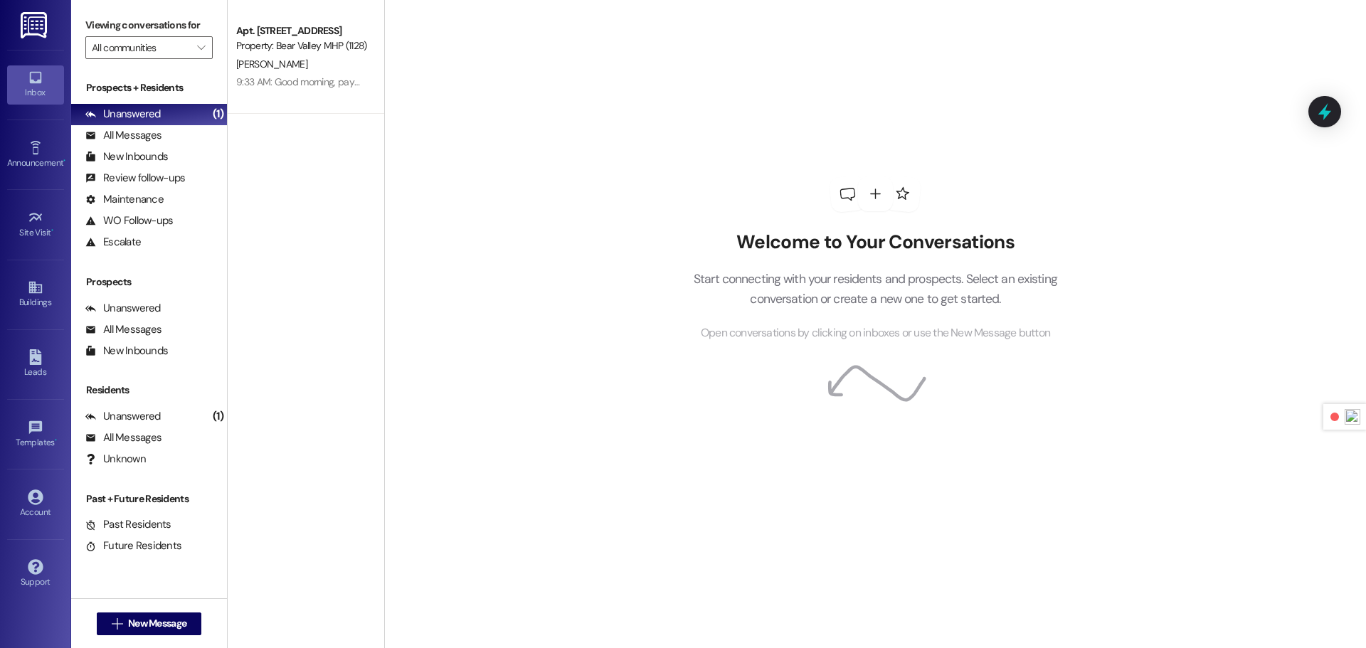
click at [40, 26] on img at bounding box center [35, 25] width 29 height 26
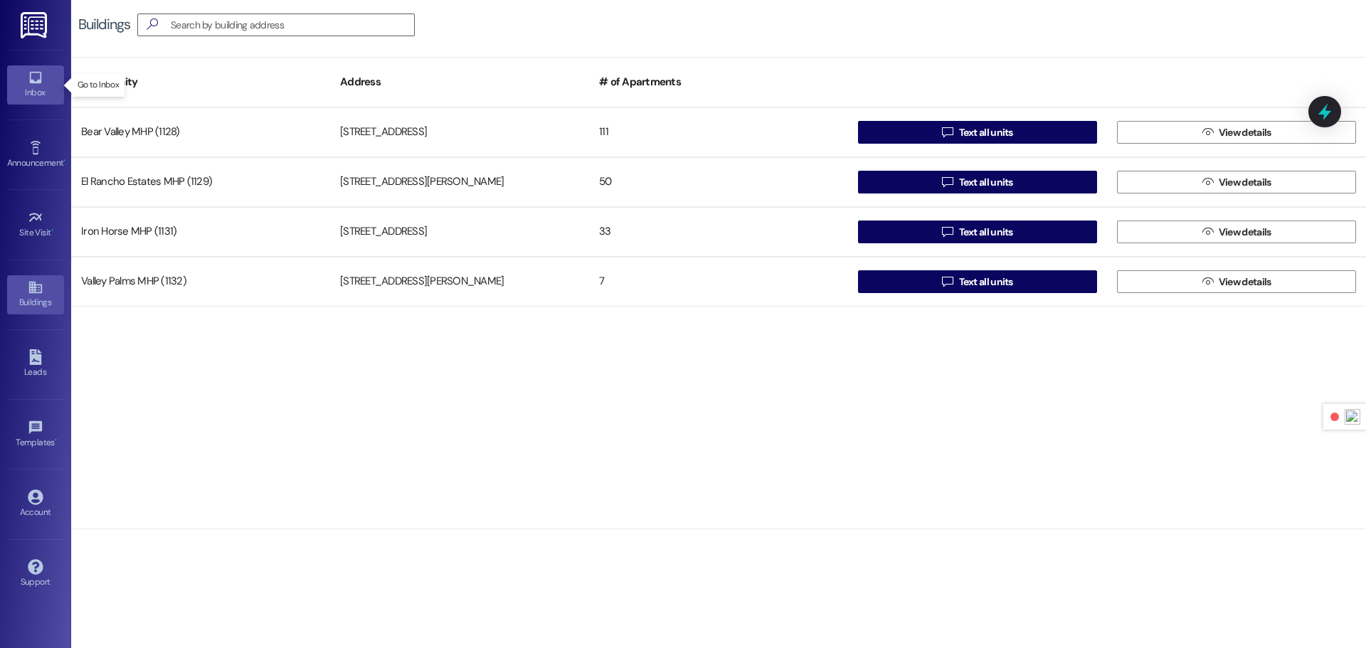
click at [32, 86] on div "Inbox" at bounding box center [35, 92] width 71 height 14
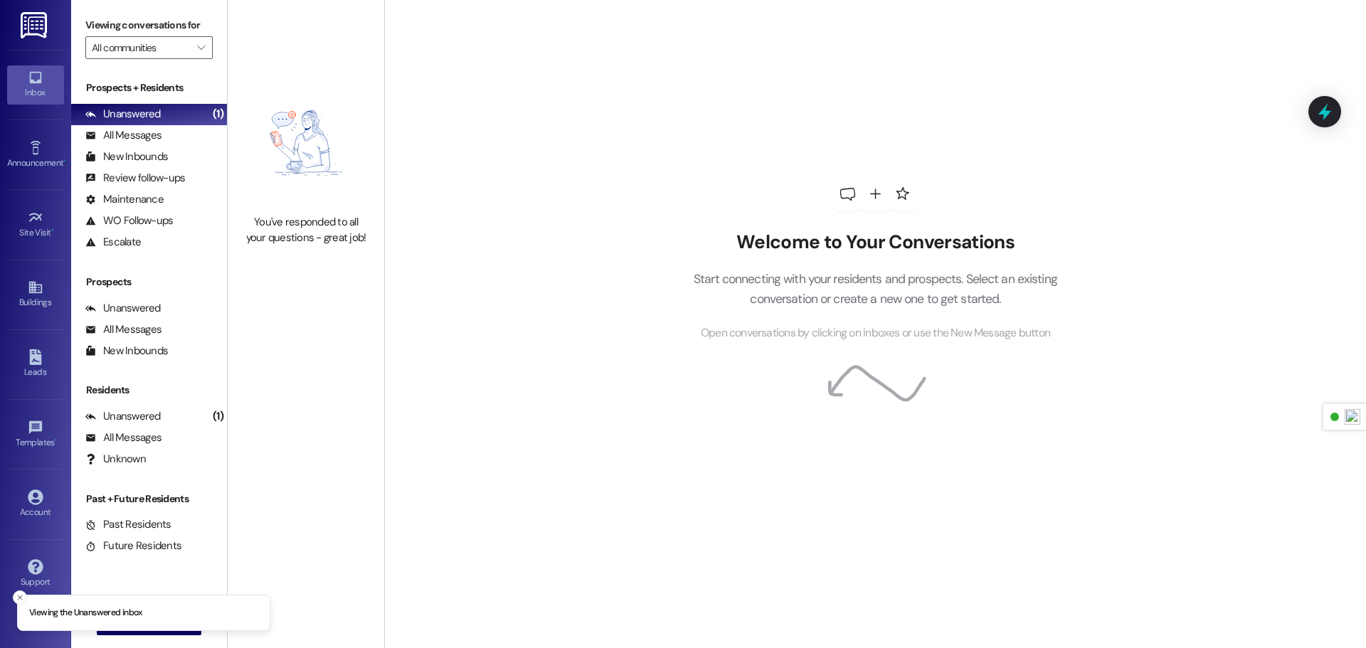
click at [26, 16] on img at bounding box center [35, 25] width 29 height 26
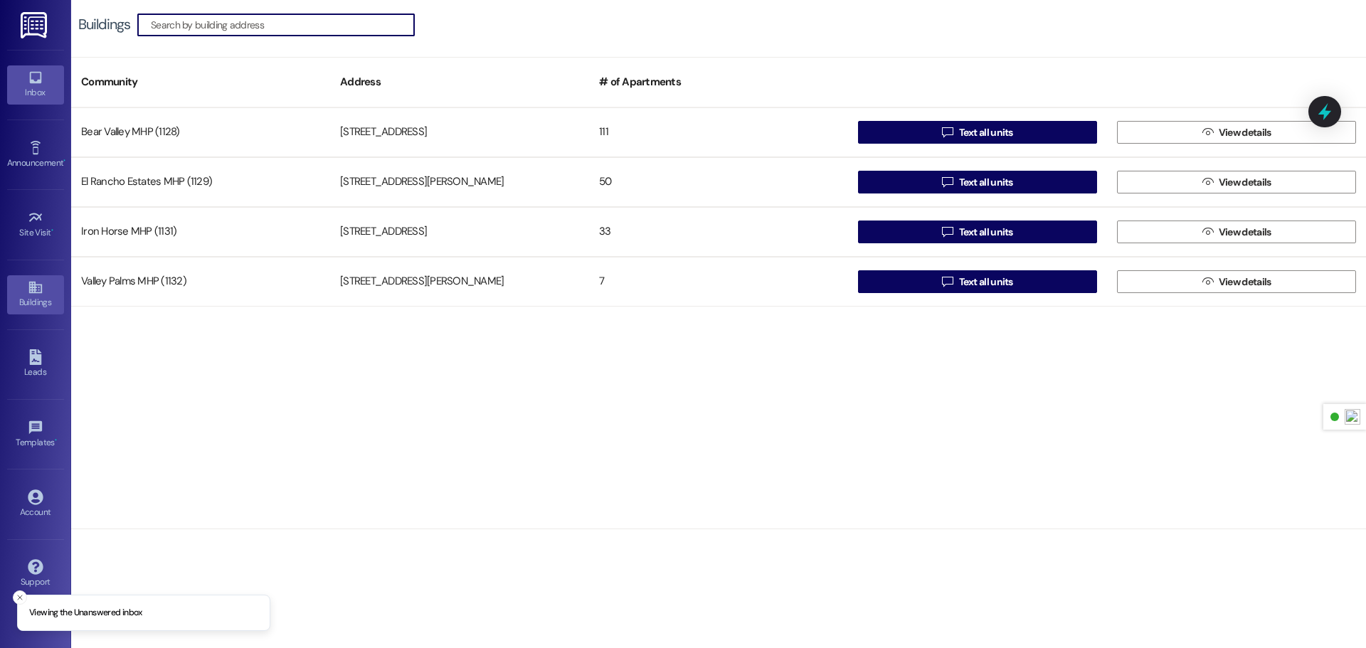
click at [28, 88] on div "Inbox" at bounding box center [35, 92] width 71 height 14
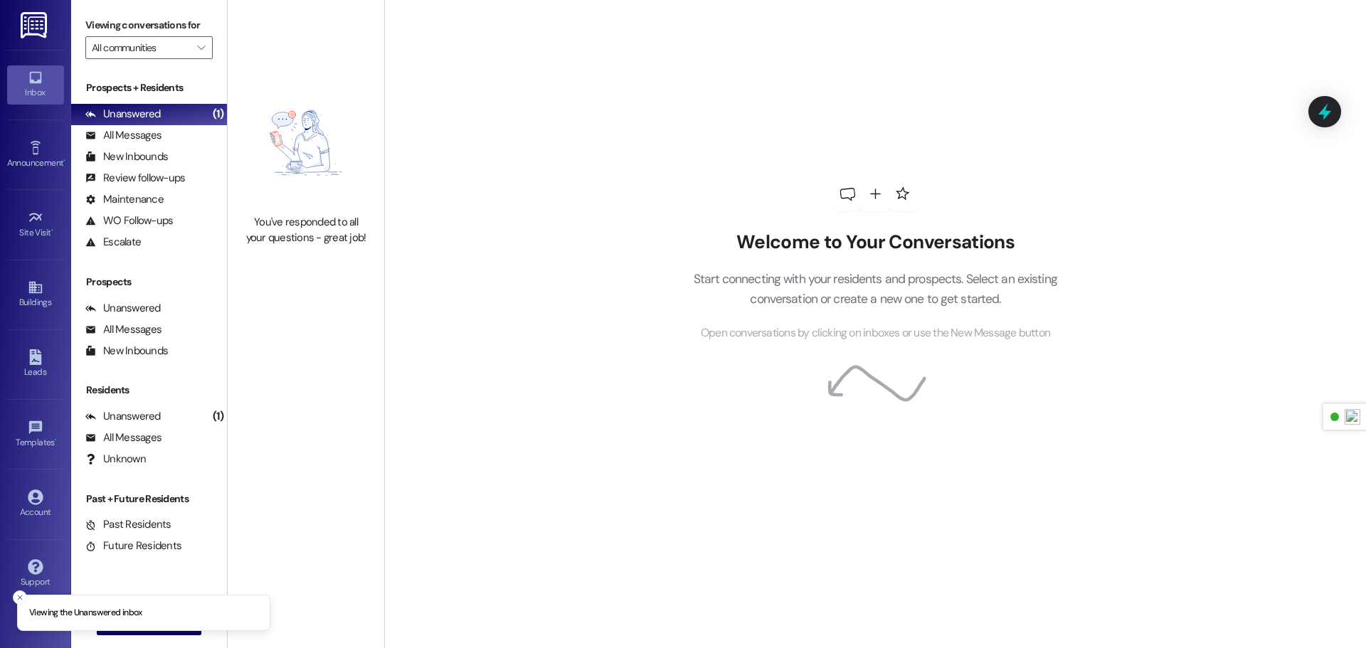
click at [48, 30] on img at bounding box center [35, 25] width 29 height 26
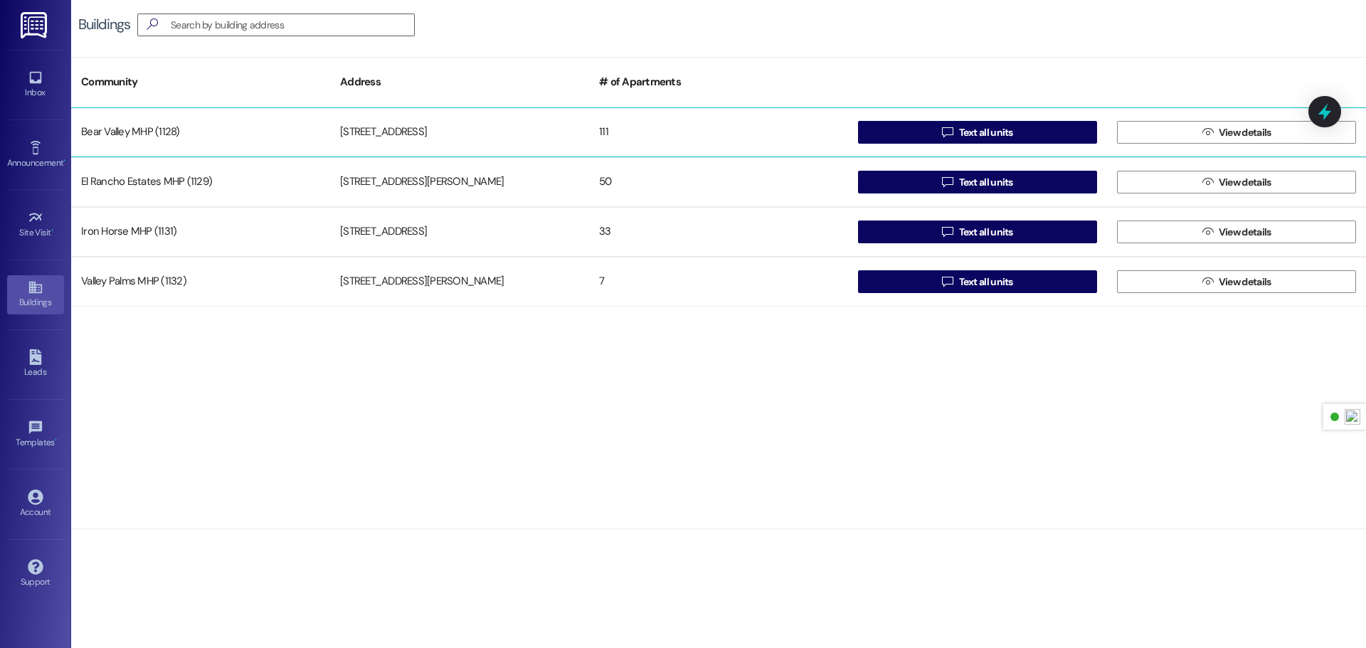
click at [273, 137] on div "Bear Valley MHP (1128)" at bounding box center [200, 132] width 259 height 28
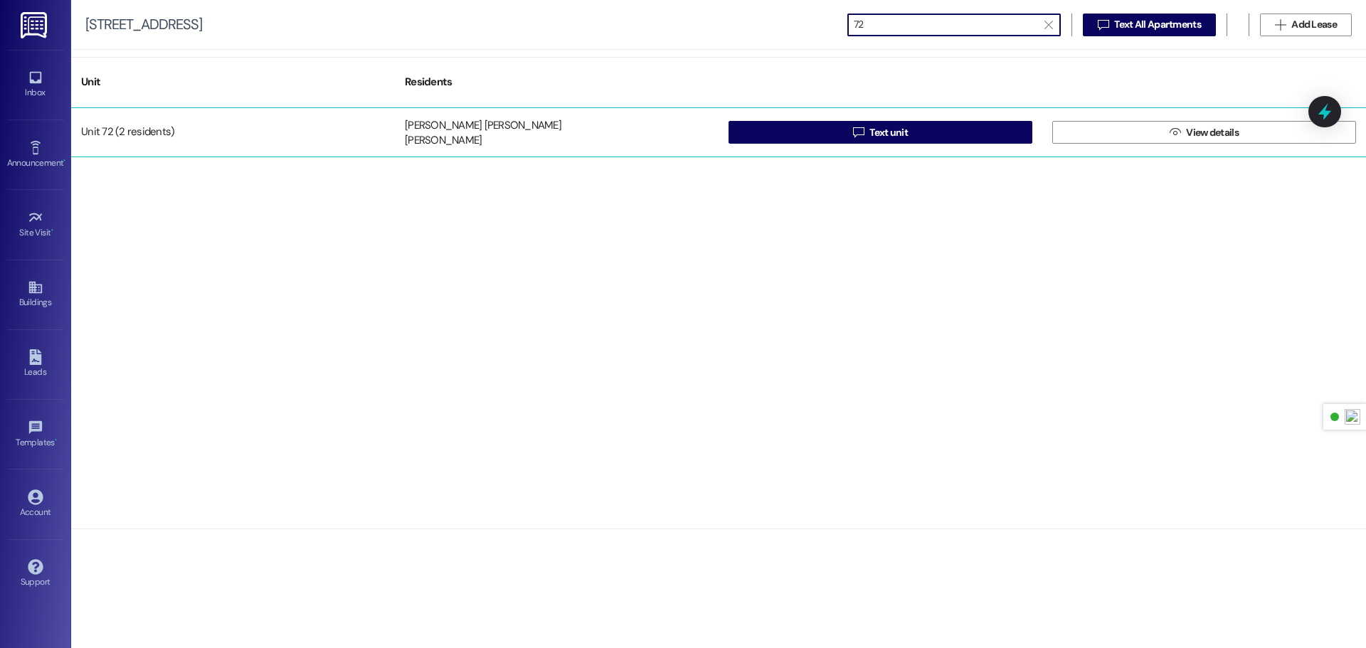
type input "72"
click at [405, 136] on div "[PERSON_NAME]" at bounding box center [443, 141] width 77 height 15
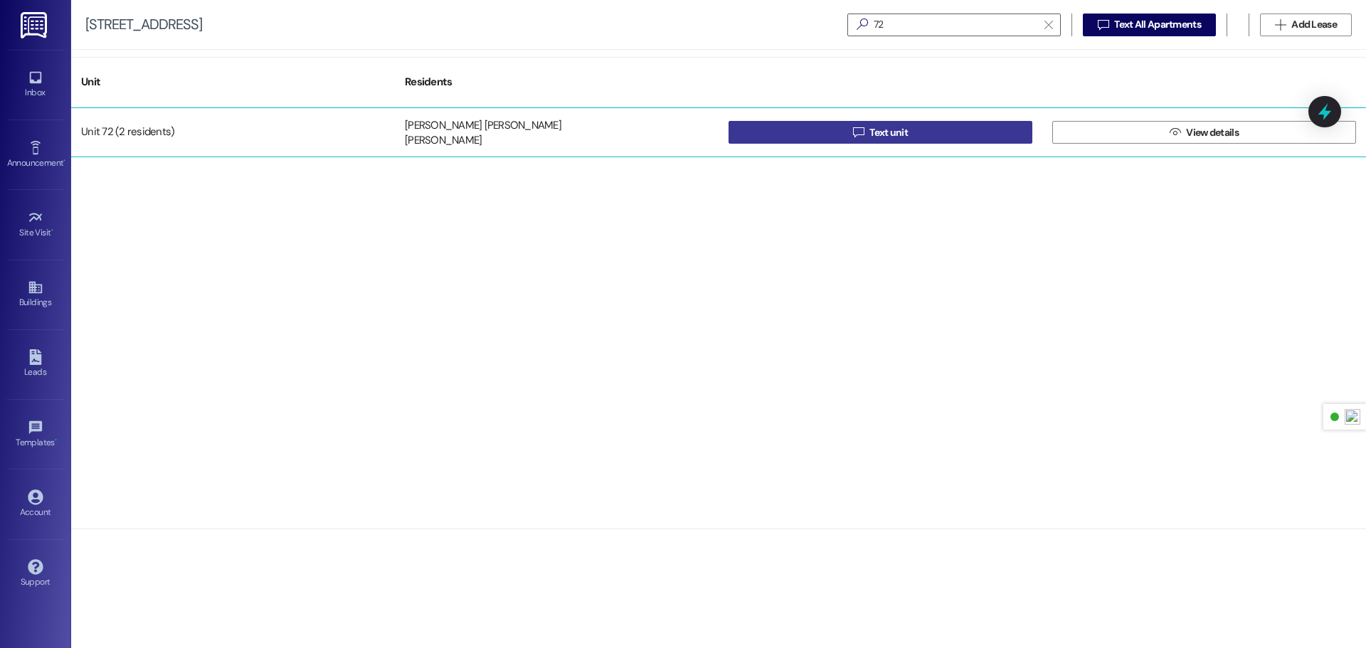
click at [874, 134] on span "Text unit" at bounding box center [888, 132] width 38 height 15
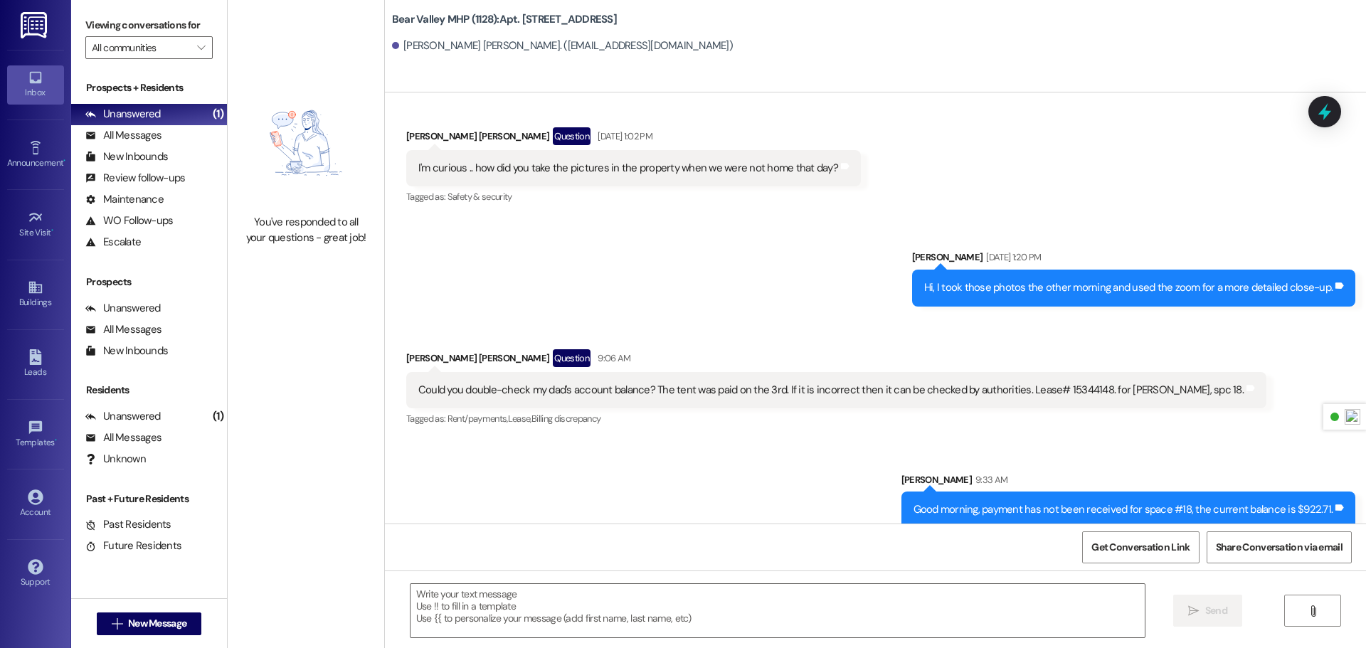
scroll to position [7898, 0]
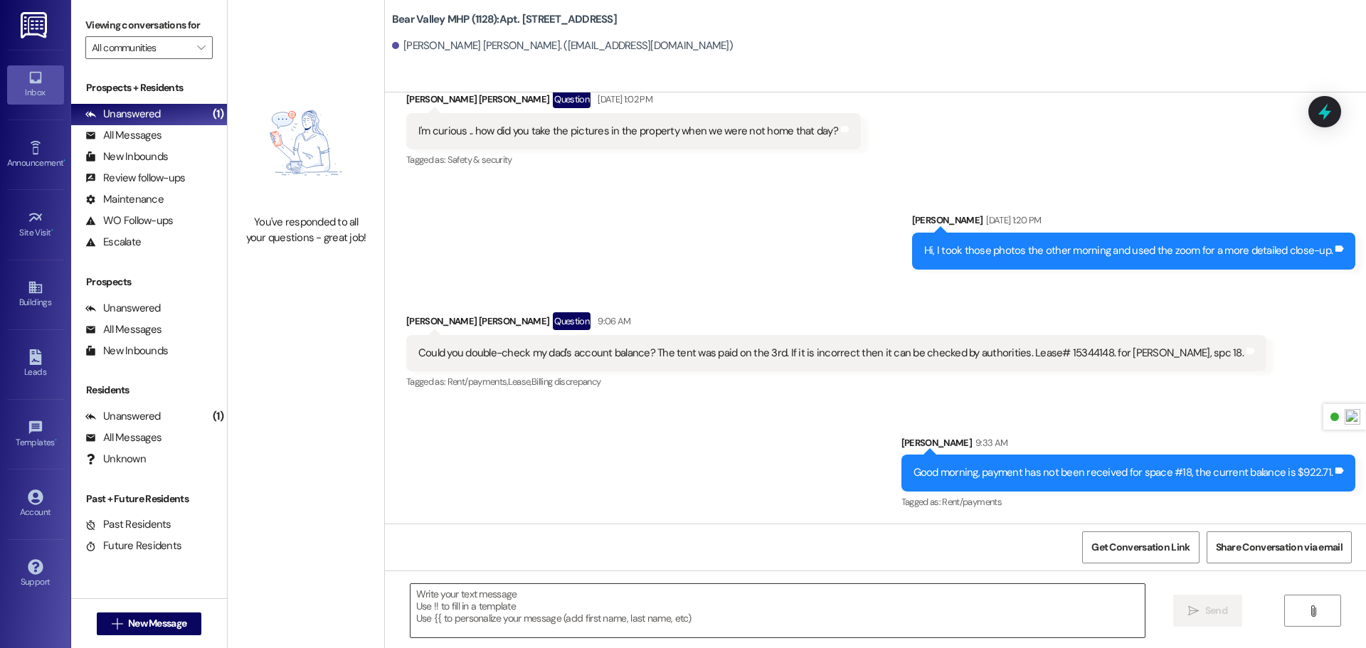
click at [649, 597] on textarea at bounding box center [777, 610] width 734 height 53
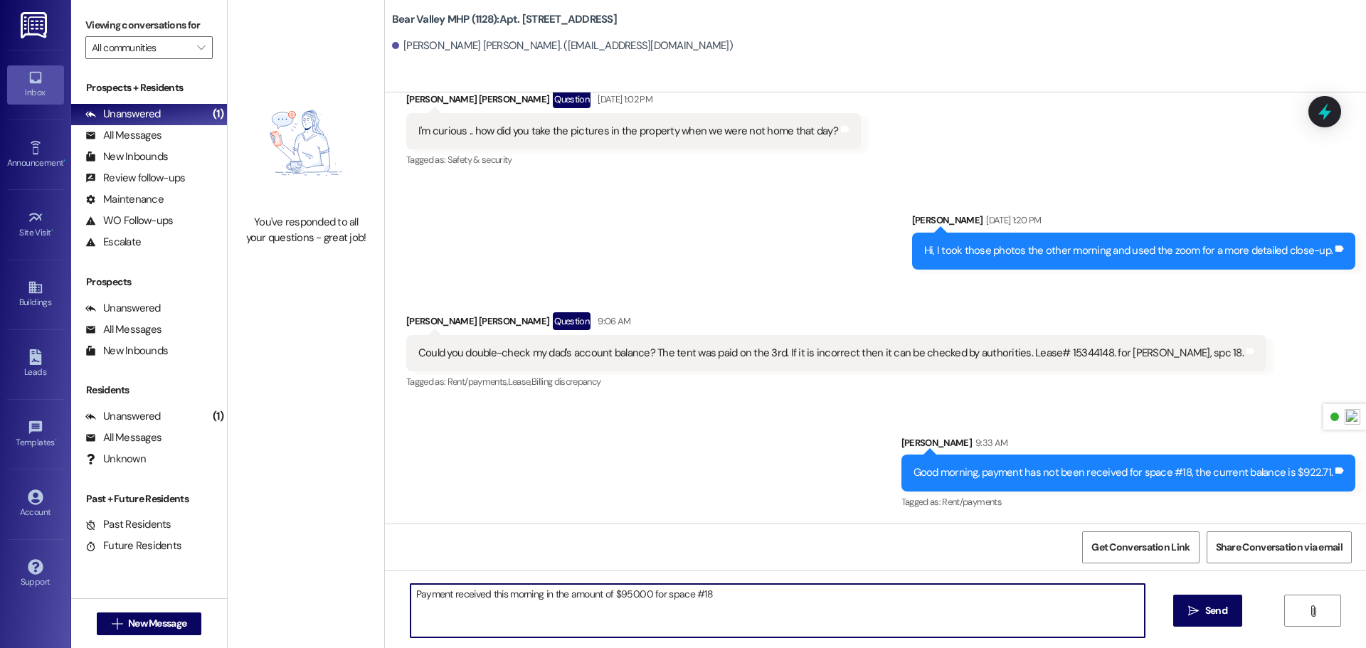
type textarea "Payment received this morning in the amount of $950.00 for space #18."
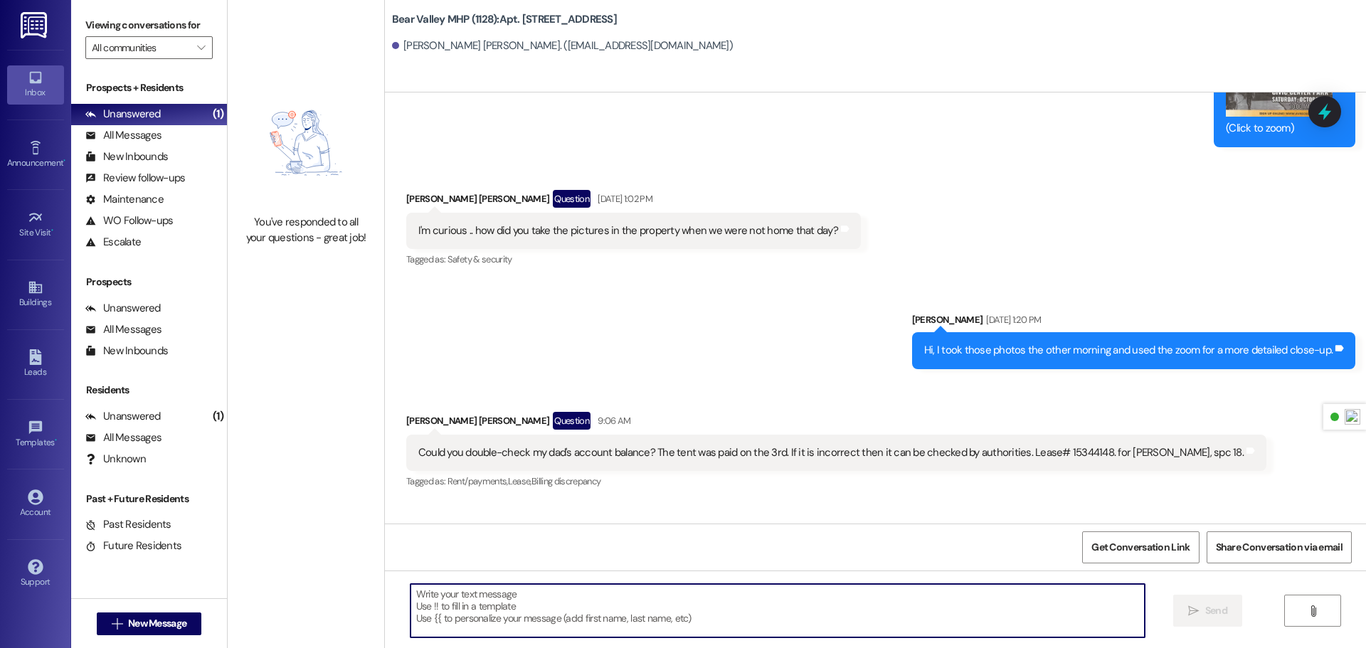
scroll to position [7778, 0]
